Goal: Check status: Check status

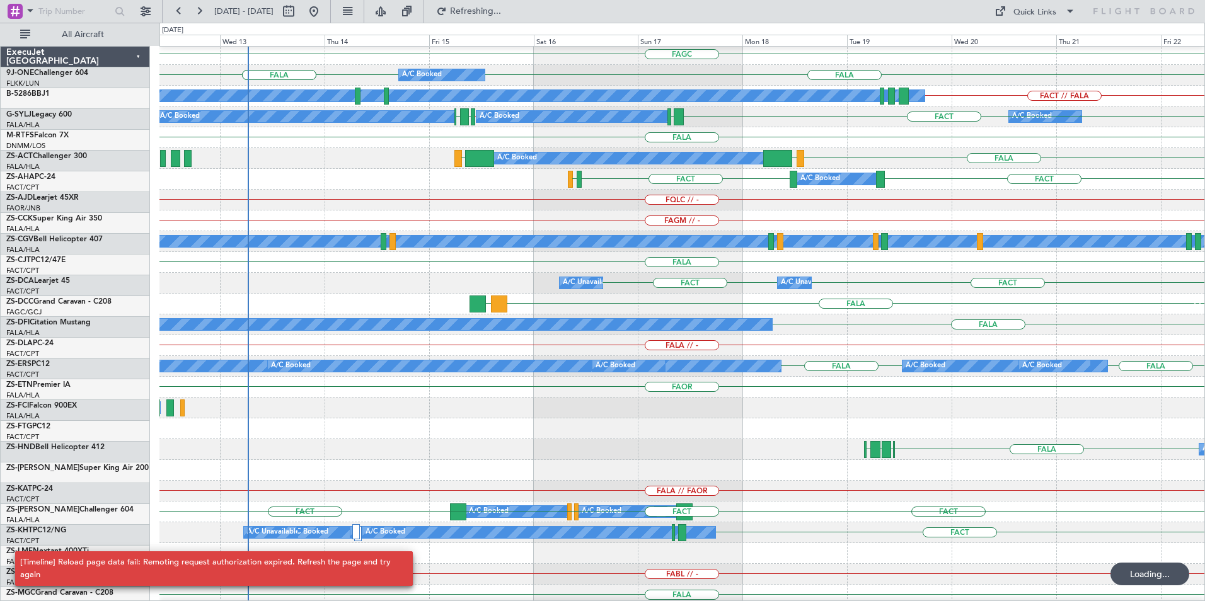
scroll to position [252, 0]
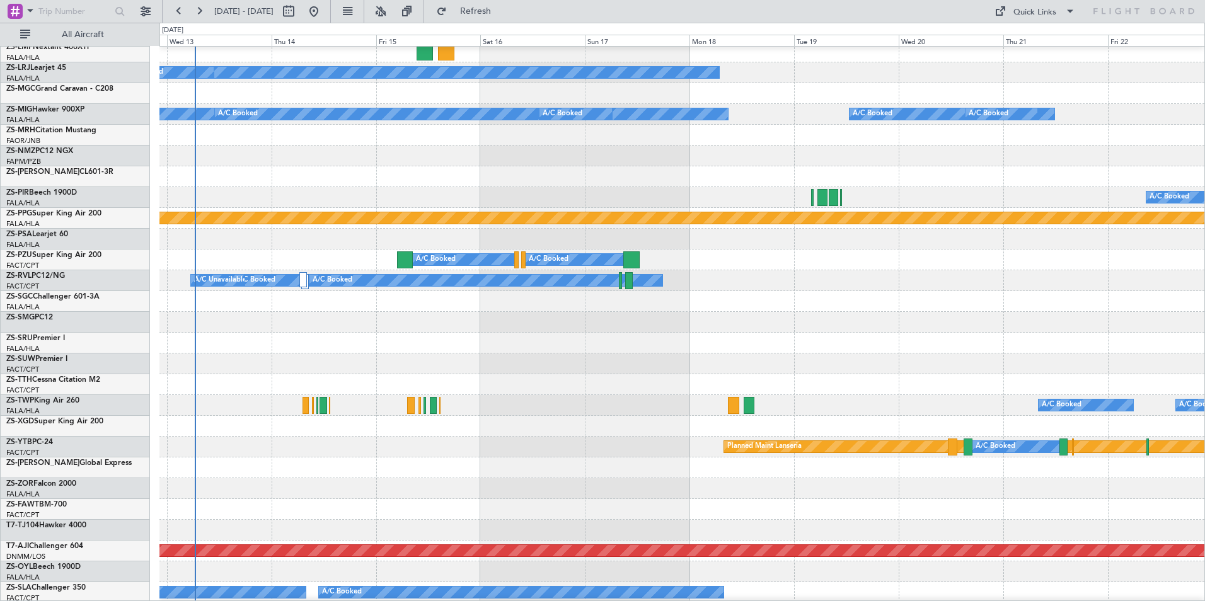
scroll to position [630, 0]
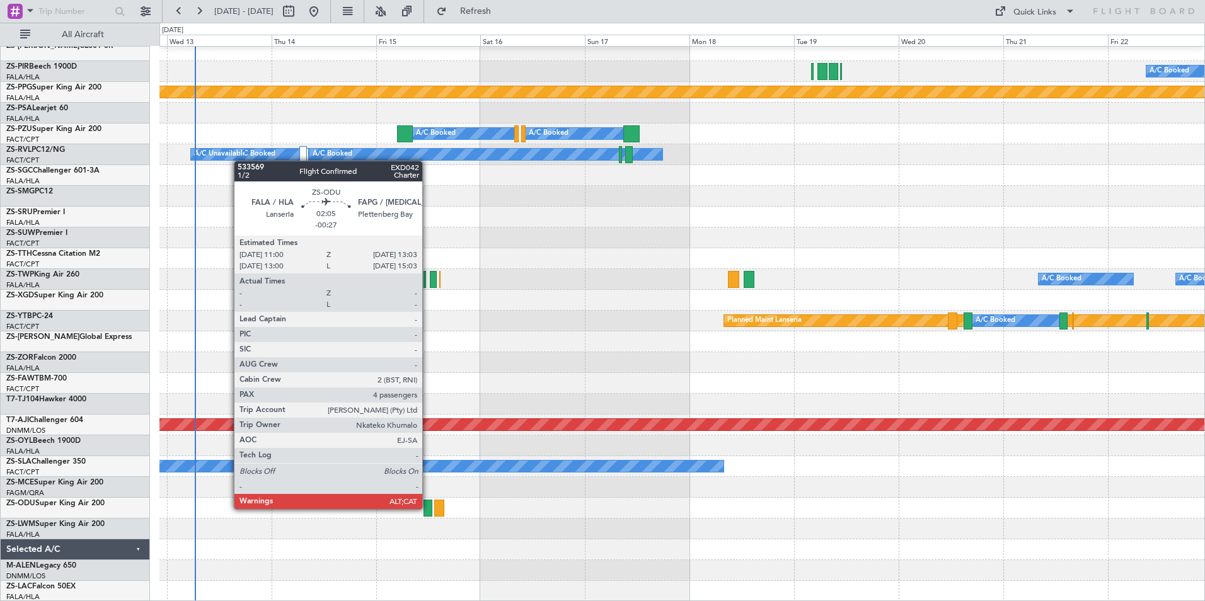
click at [428, 508] on div at bounding box center [427, 508] width 9 height 17
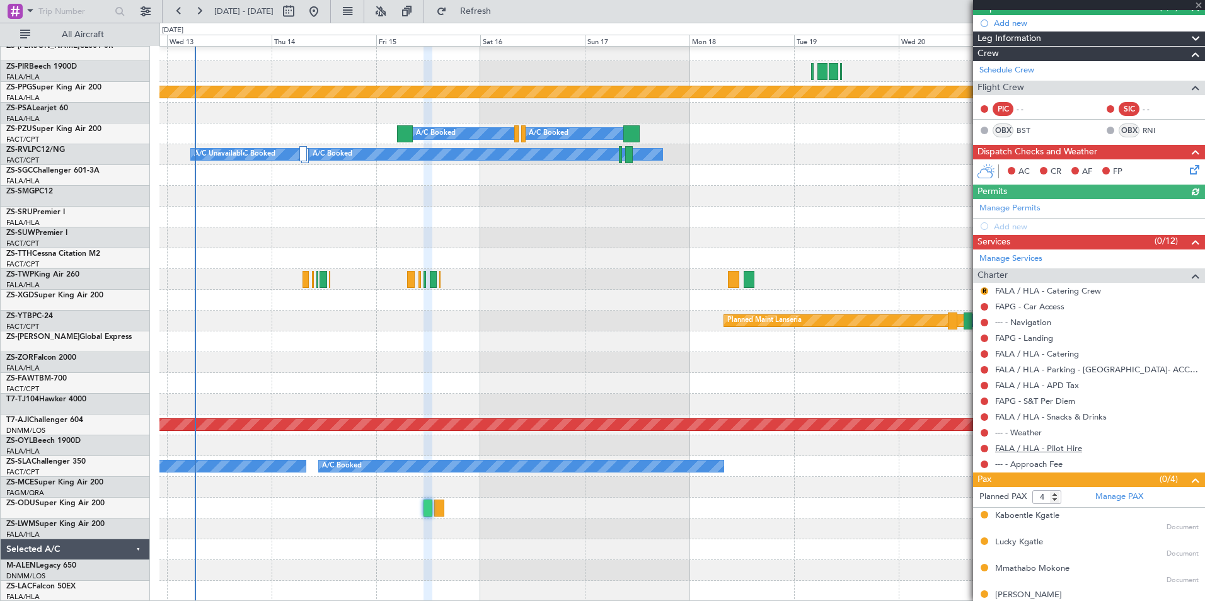
scroll to position [135, 0]
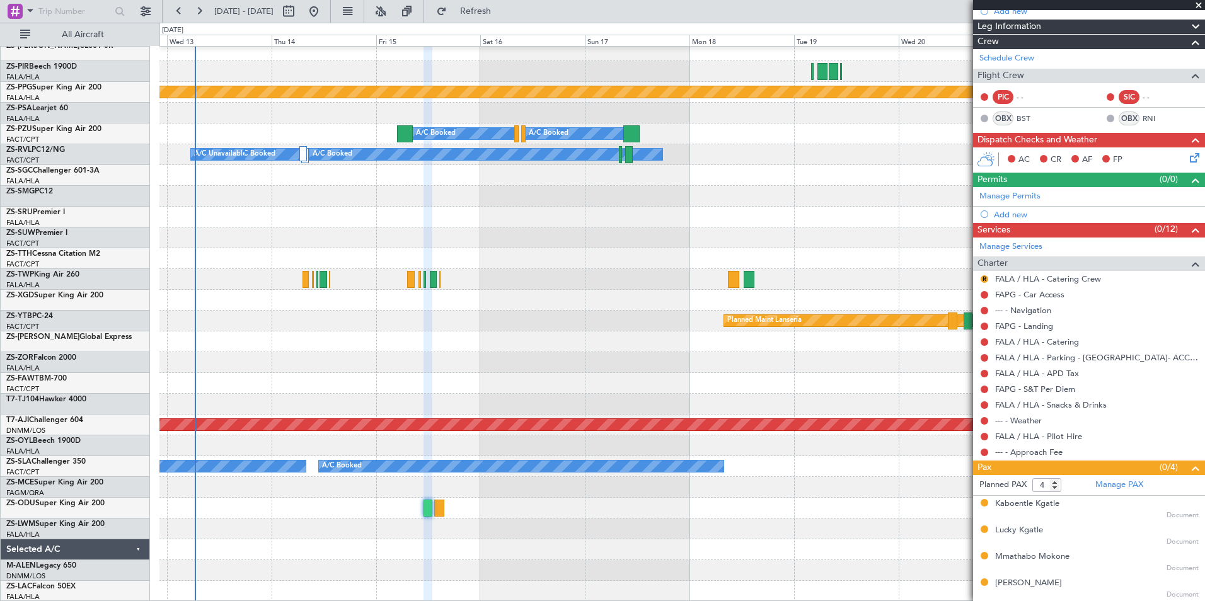
click at [1197, 4] on span at bounding box center [1198, 5] width 13 height 11
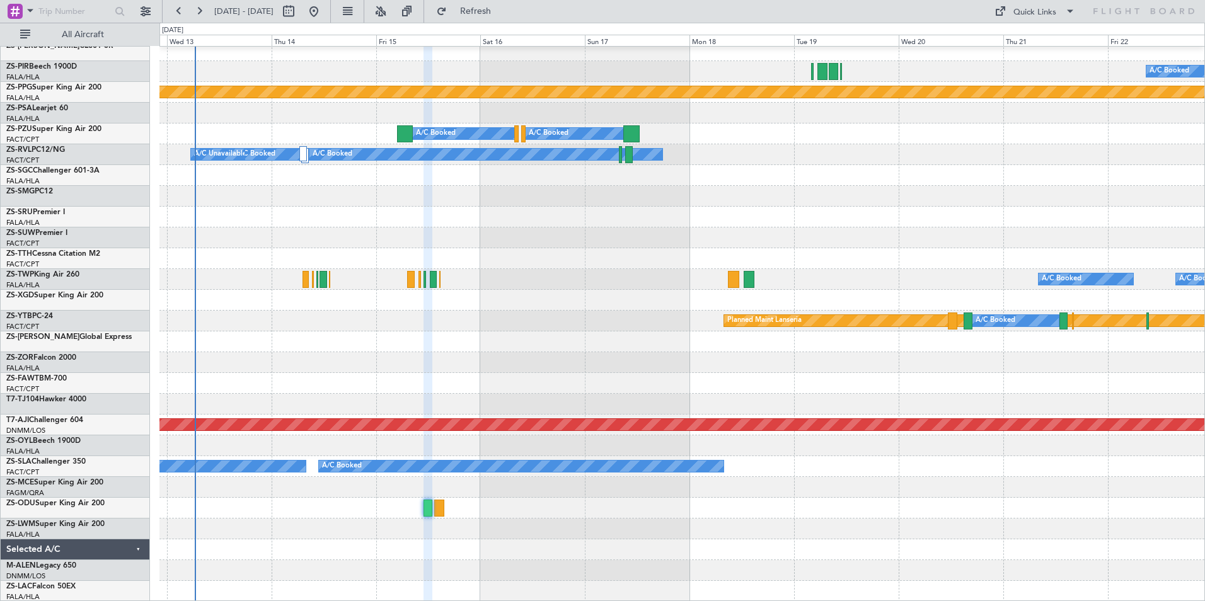
type input "0"
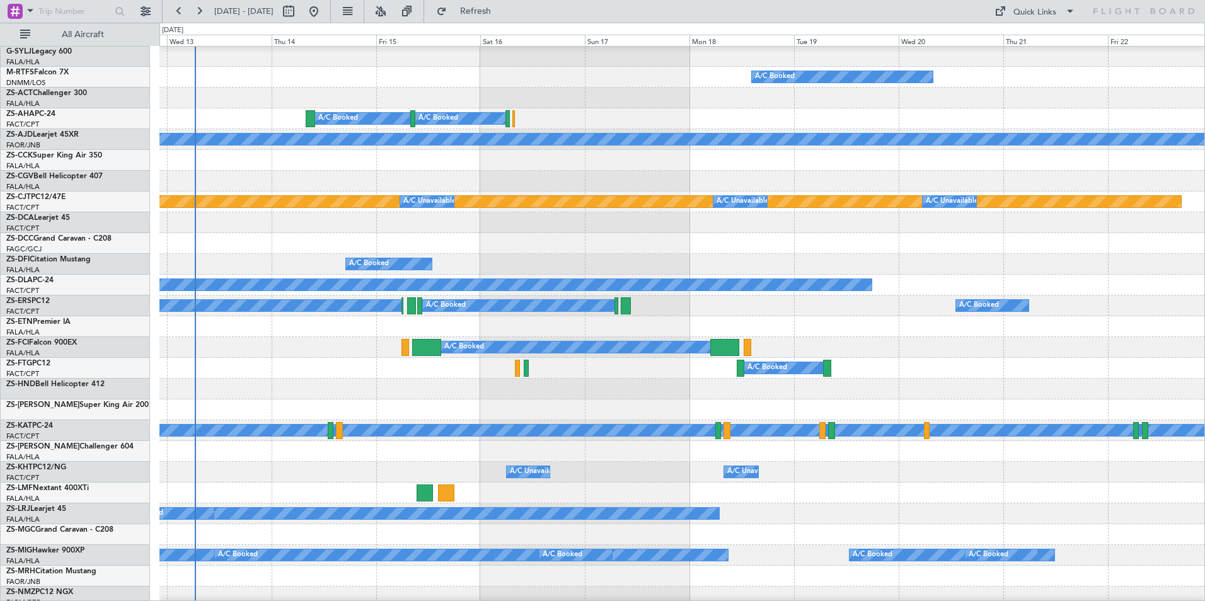
scroll to position [126, 0]
